Goal: Find specific fact: Find specific fact

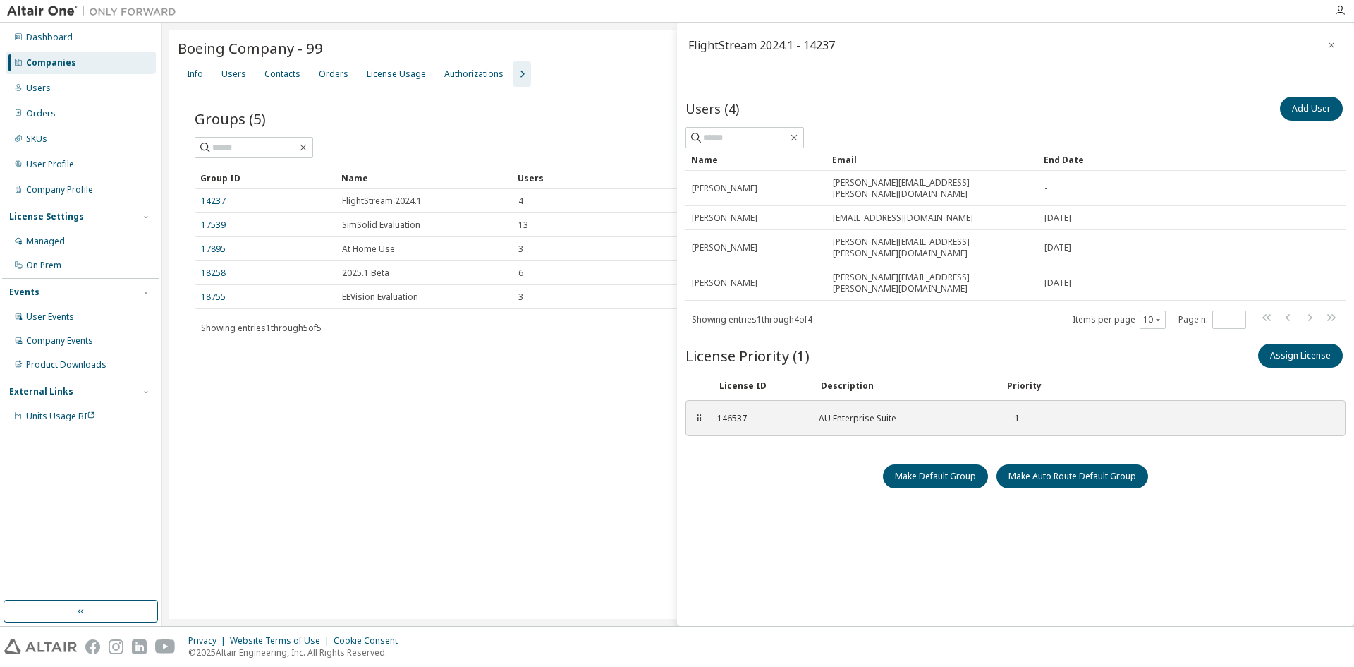
click at [83, 64] on div "Companies" at bounding box center [81, 62] width 150 height 23
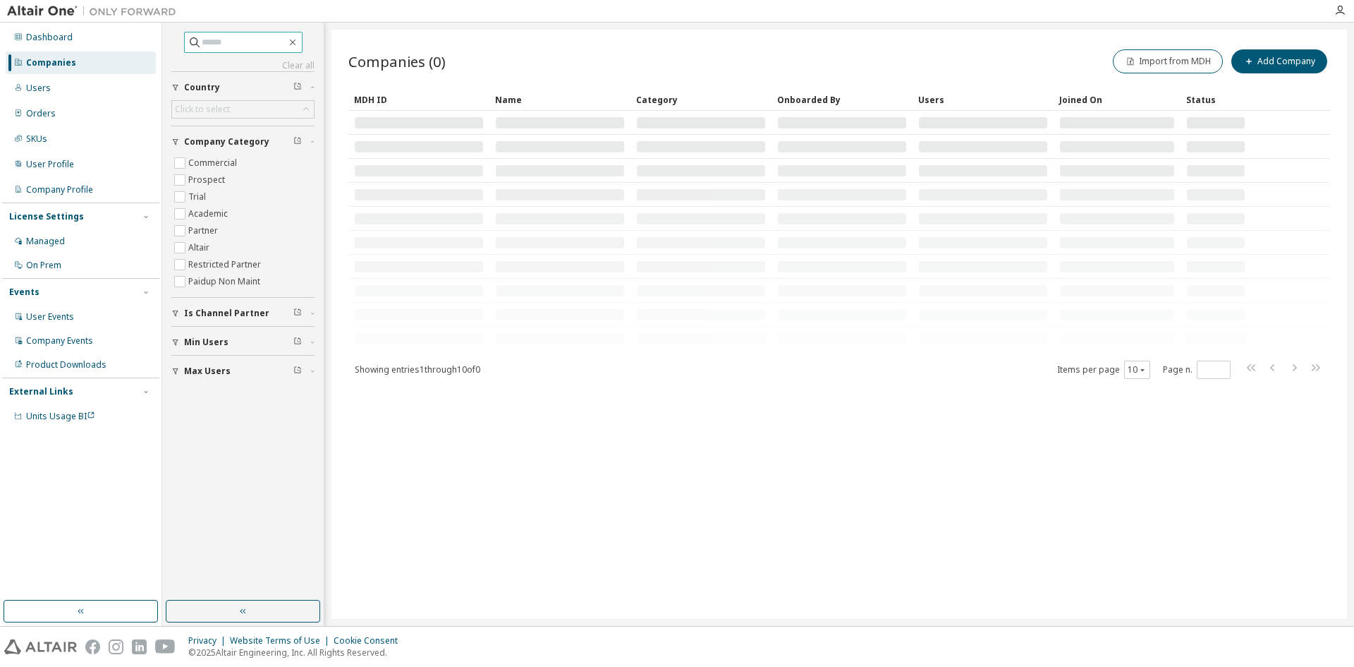
click at [202, 42] on input "text" at bounding box center [244, 42] width 85 height 14
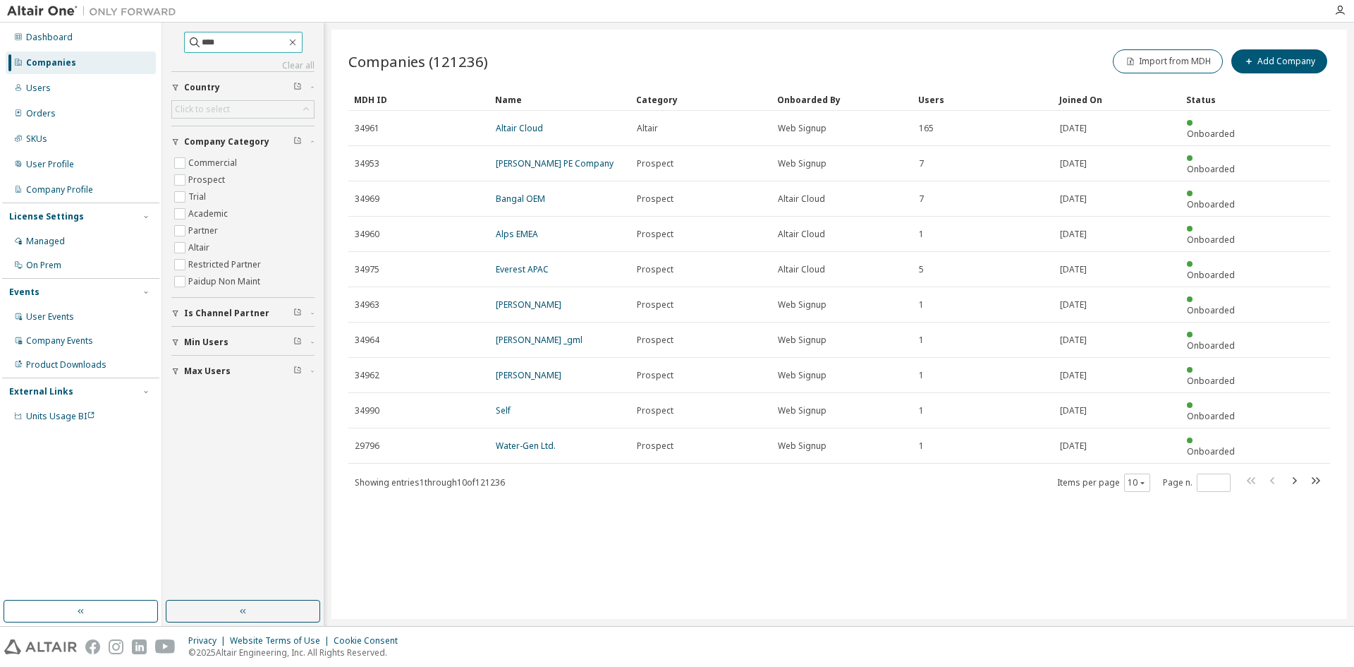
type input "****"
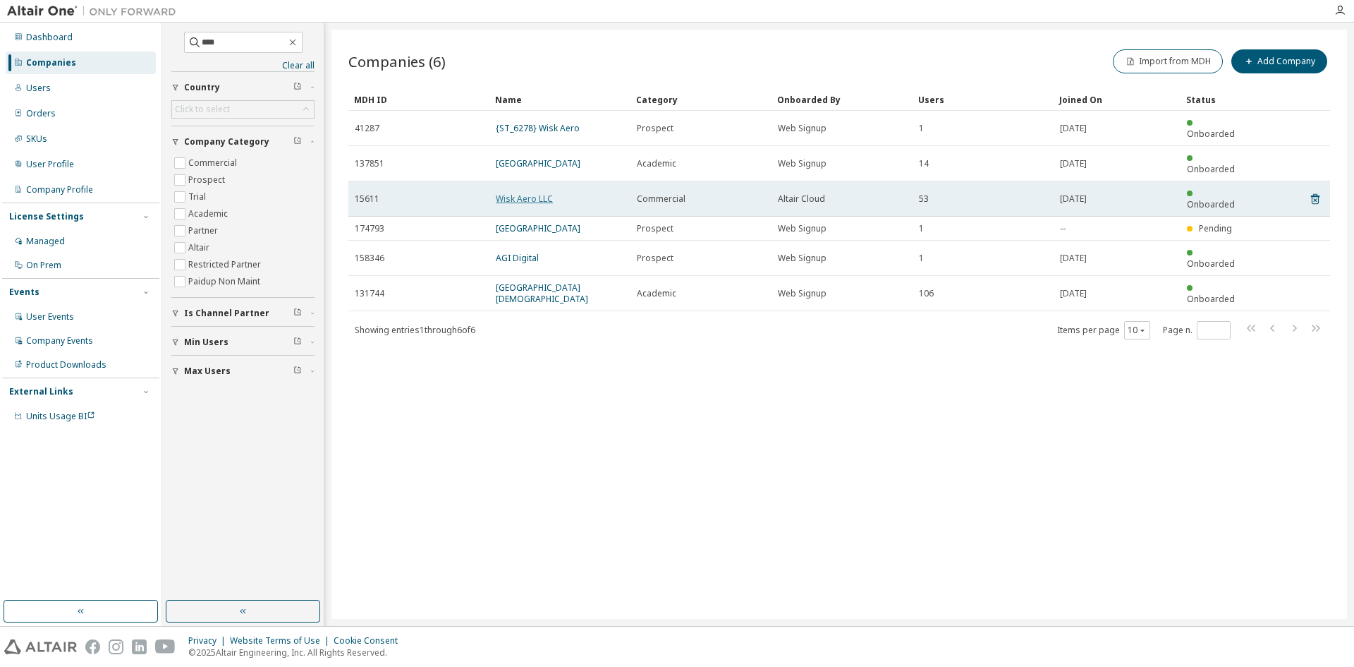
click at [531, 193] on link "Wisk Aero LLC" at bounding box center [524, 199] width 57 height 12
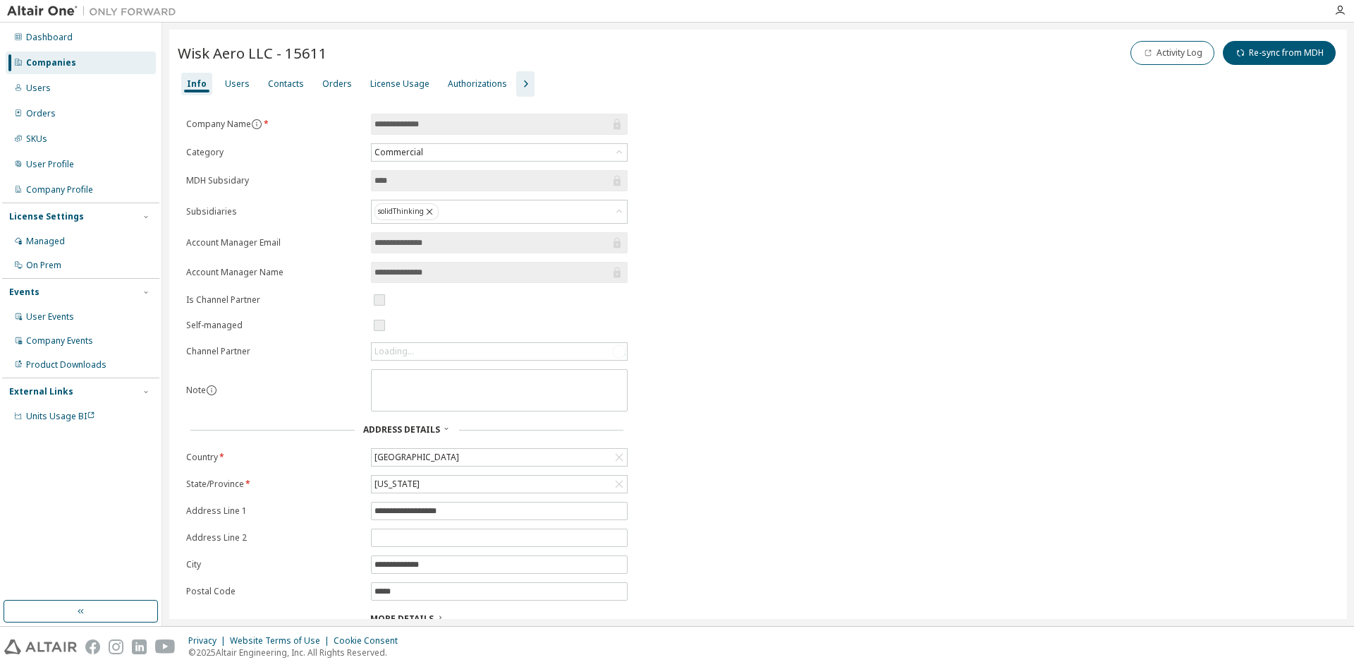
click at [517, 79] on icon "button" at bounding box center [525, 83] width 17 height 17
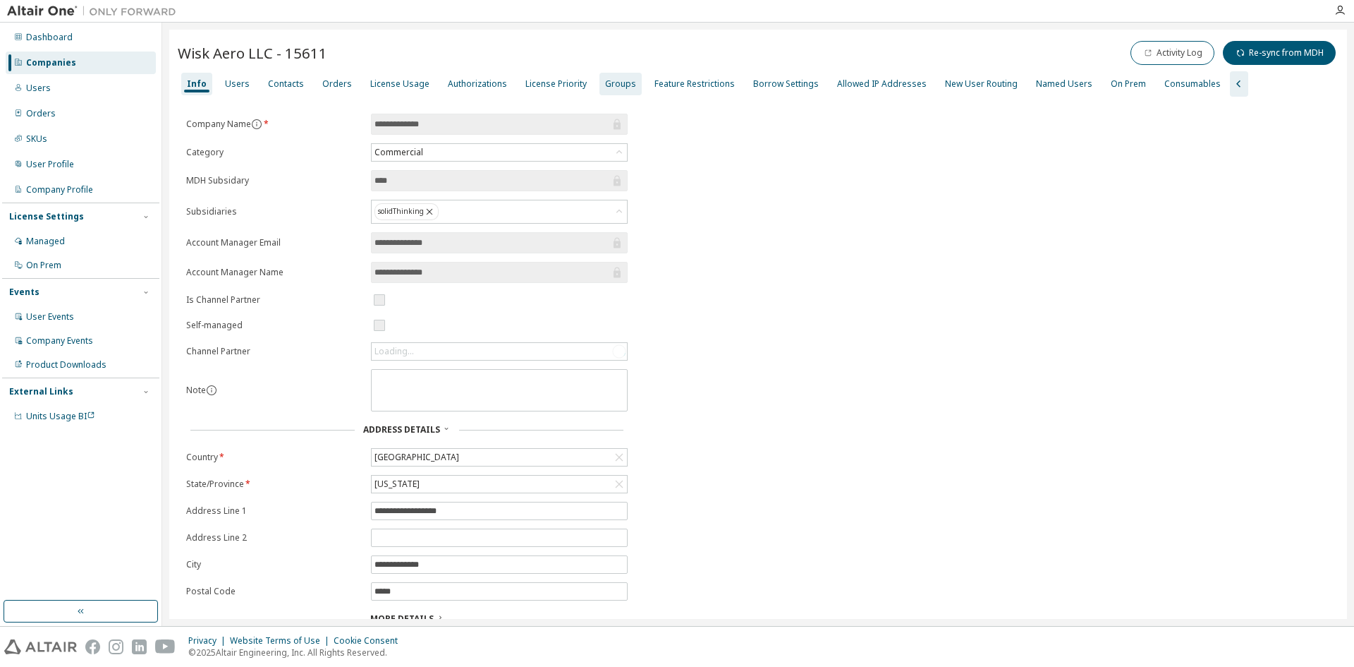
click at [615, 83] on div "Groups" at bounding box center [620, 83] width 31 height 11
click at [605, 79] on div "Groups" at bounding box center [620, 83] width 31 height 11
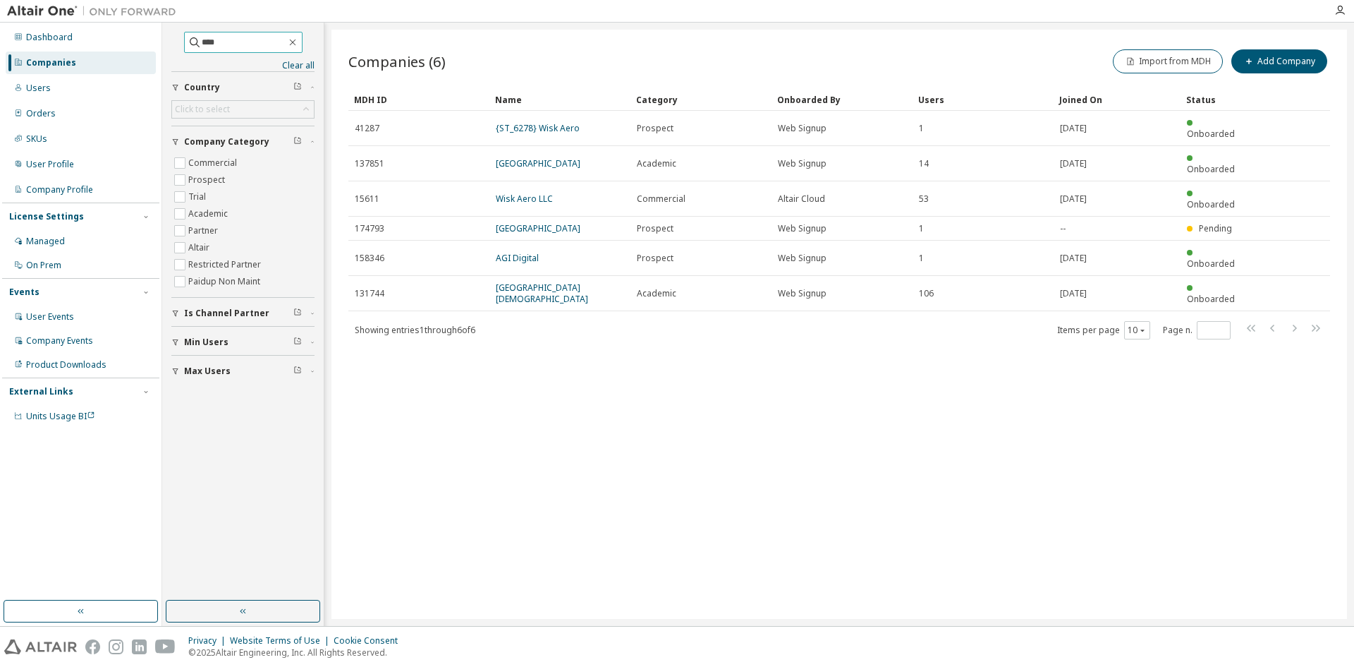
drag, startPoint x: 214, startPoint y: 43, endPoint x: 182, endPoint y: 38, distance: 32.8
click at [184, 38] on span "****" at bounding box center [243, 42] width 119 height 21
type input "******"
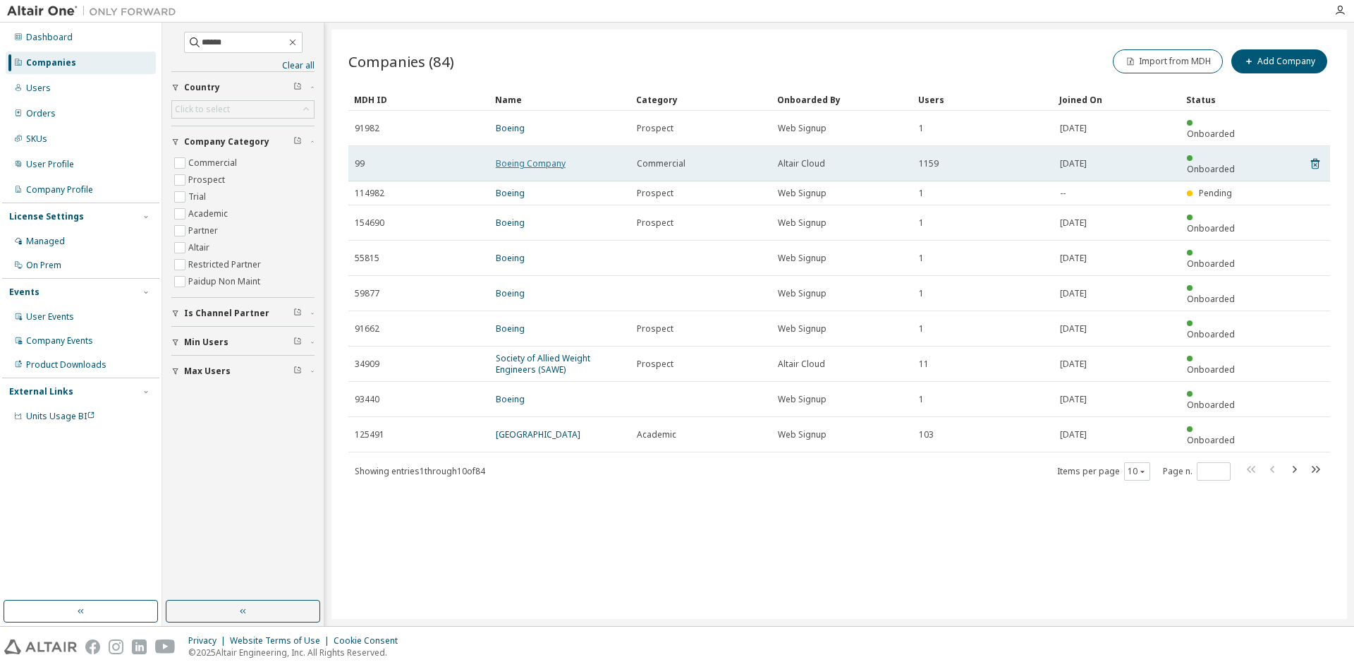
click at [525, 157] on link "Boeing Company" at bounding box center [531, 163] width 70 height 12
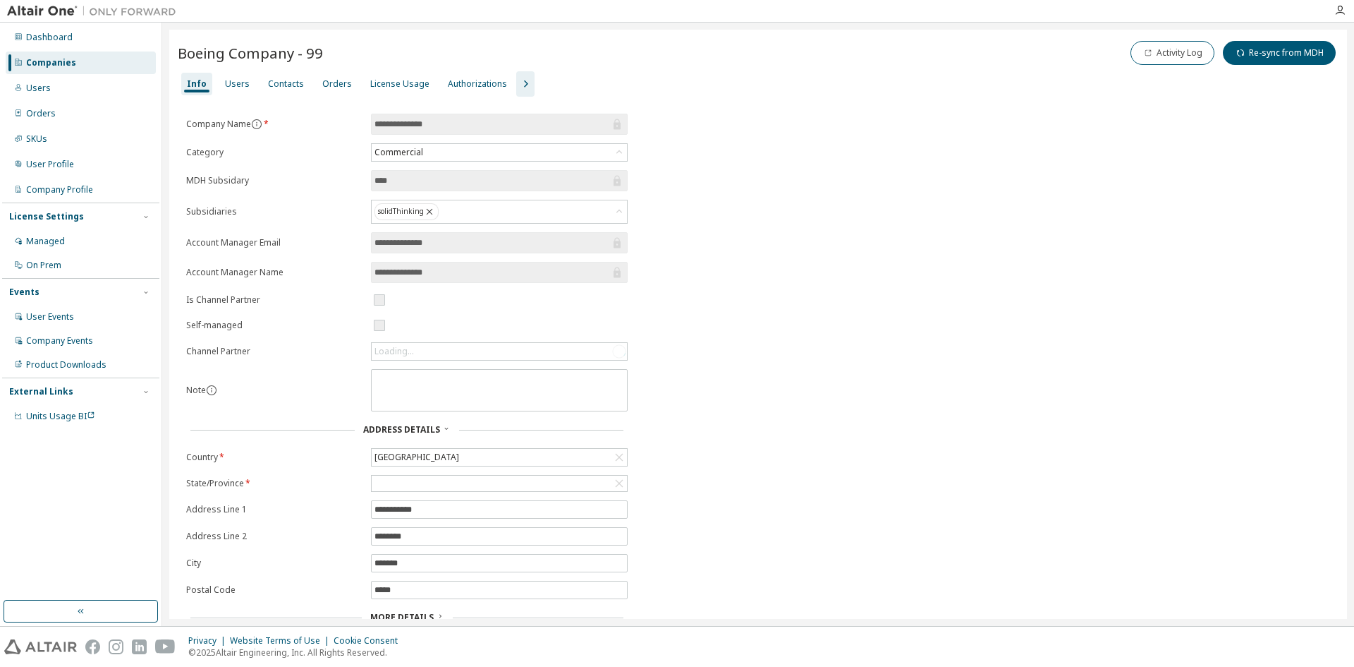
click at [517, 84] on icon "button" at bounding box center [525, 83] width 17 height 17
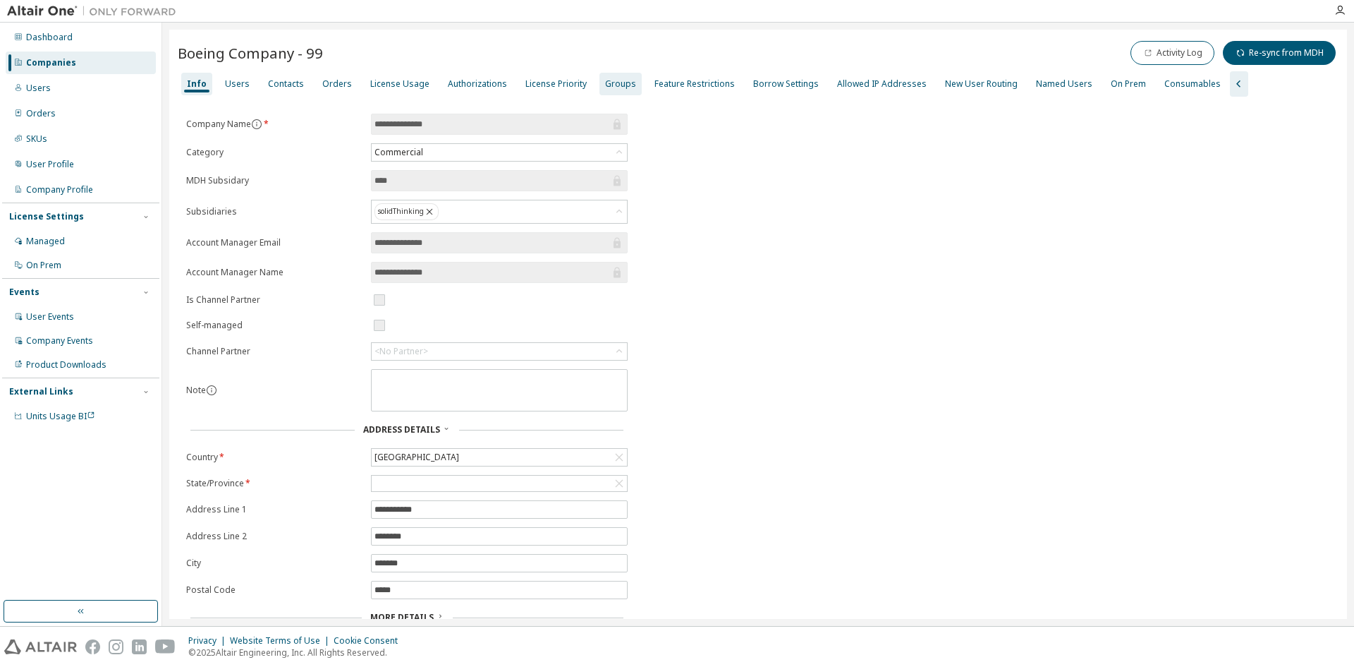
click at [609, 86] on div "Groups" at bounding box center [620, 83] width 31 height 11
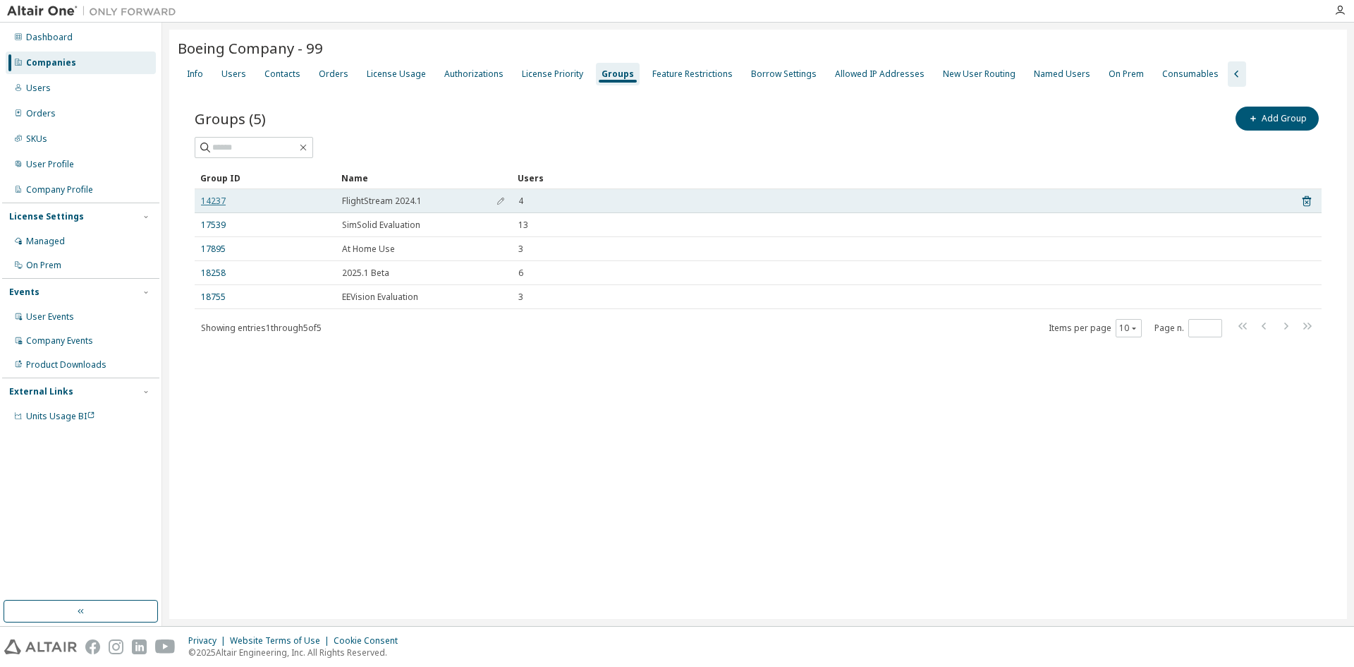
click at [219, 200] on link "14237" at bounding box center [213, 200] width 25 height 11
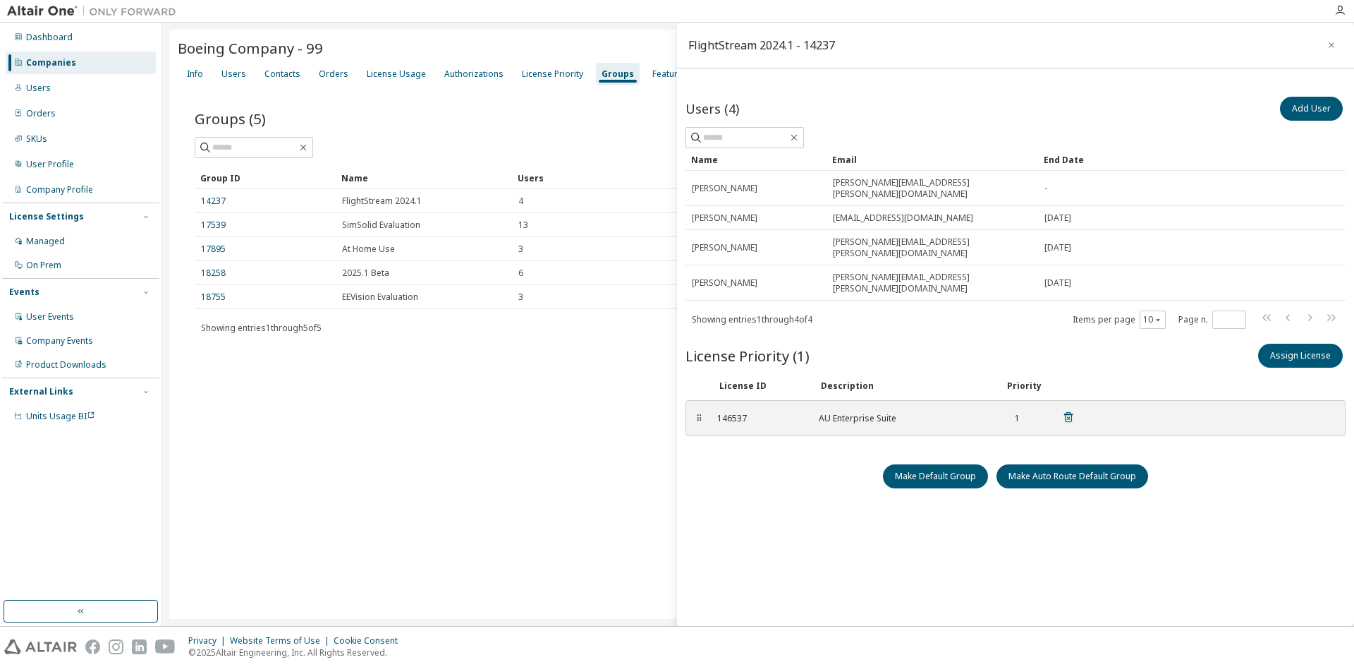
click at [729, 413] on div "146537" at bounding box center [759, 418] width 85 height 11
drag, startPoint x: 749, startPoint y: 384, endPoint x: 715, endPoint y: 384, distance: 33.9
click at [715, 406] on div "146537 AU Enterprise Suite 1" at bounding box center [896, 417] width 375 height 23
copy div "146537"
